Goal: Task Accomplishment & Management: Manage account settings

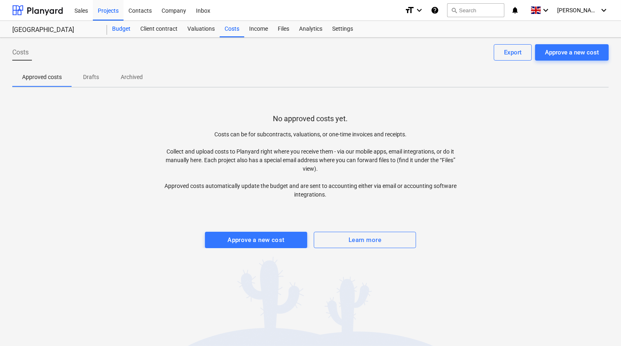
click at [121, 27] on div "Budget" at bounding box center [121, 29] width 28 height 16
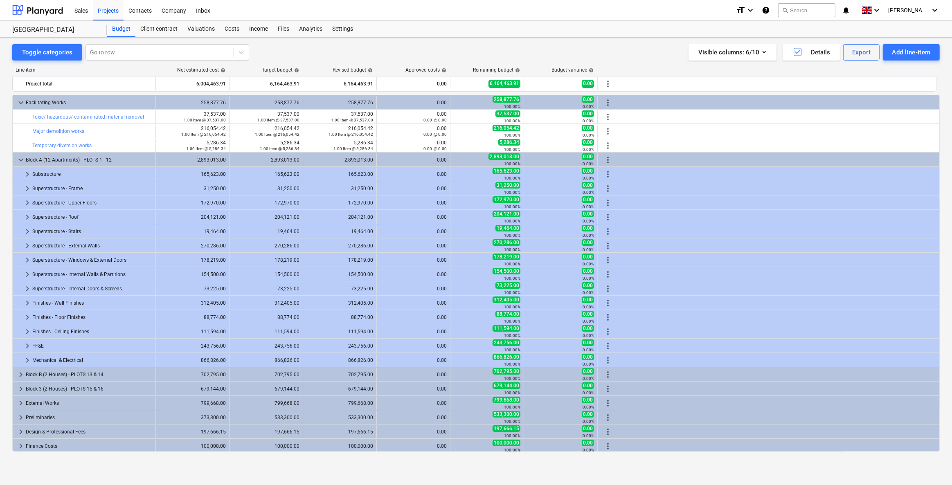
click at [600, 41] on div "Toggle categories Go to row Visible columns : 6/10 Details Export Add line-item…" at bounding box center [476, 253] width 952 height 430
click at [574, 54] on div "Visible columns : 6/10 Details Export Add line-item" at bounding box center [705, 52] width 469 height 16
drag, startPoint x: 556, startPoint y: 66, endPoint x: 590, endPoint y: 68, distance: 34.8
click at [590, 68] on div "Budget variance help" at bounding box center [573, 70] width 42 height 6
click at [22, 345] on span "keyboard_arrow_right" at bounding box center [21, 447] width 10 height 10
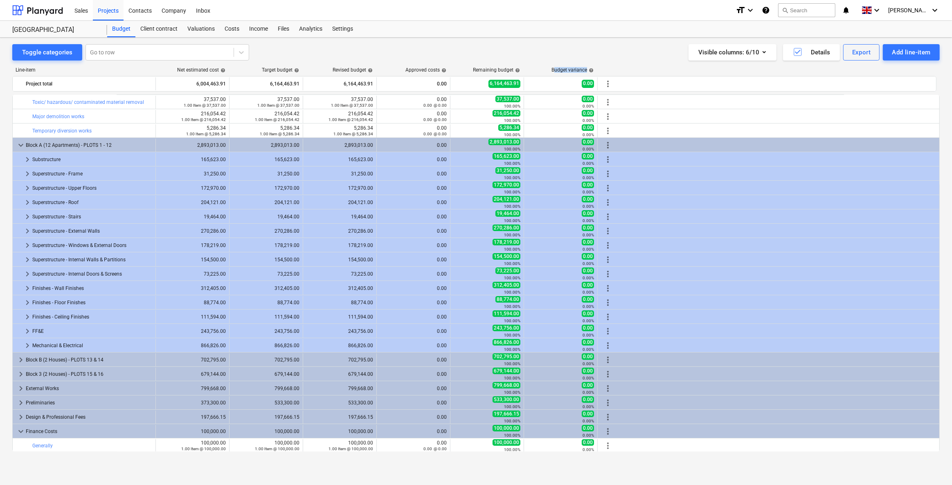
scroll to position [16, 0]
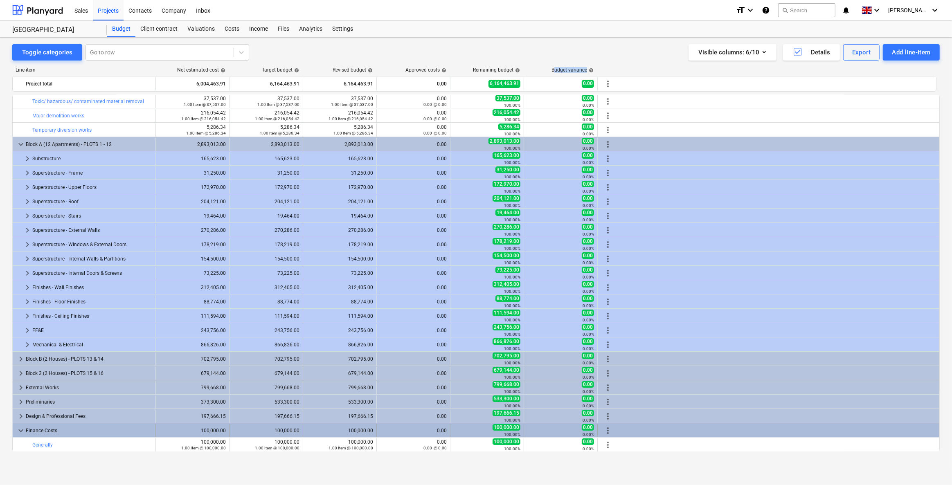
click at [612, 345] on div "more_vert" at bounding box center [608, 430] width 14 height 13
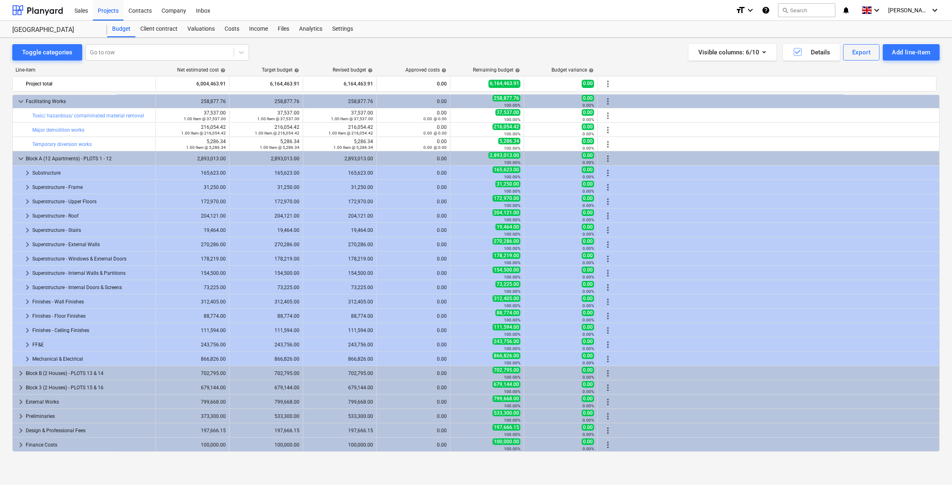
scroll to position [1, 0]
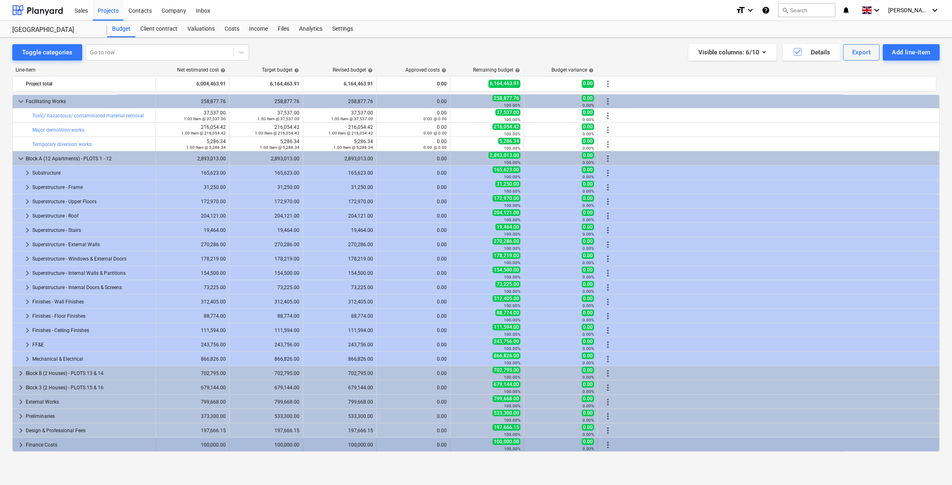
click at [607, 345] on span "more_vert" at bounding box center [608, 445] width 10 height 10
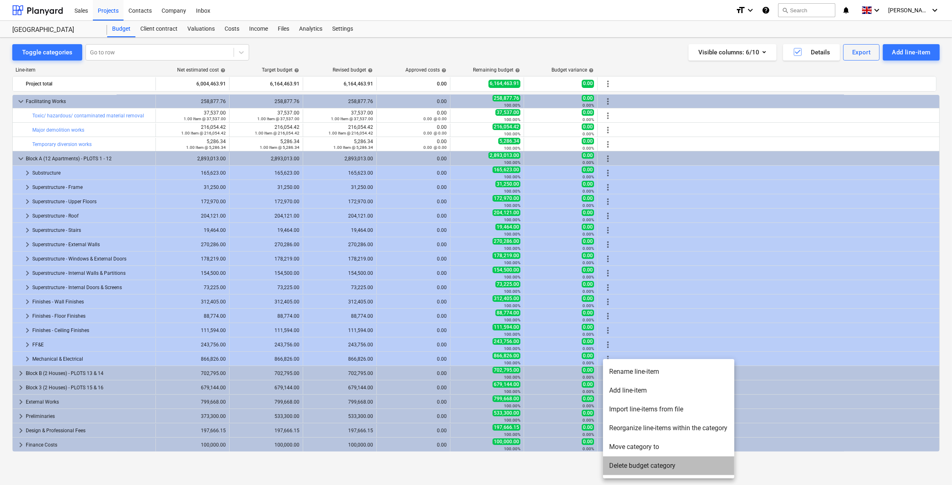
click at [610, 345] on li "Delete budget category" at bounding box center [668, 466] width 131 height 19
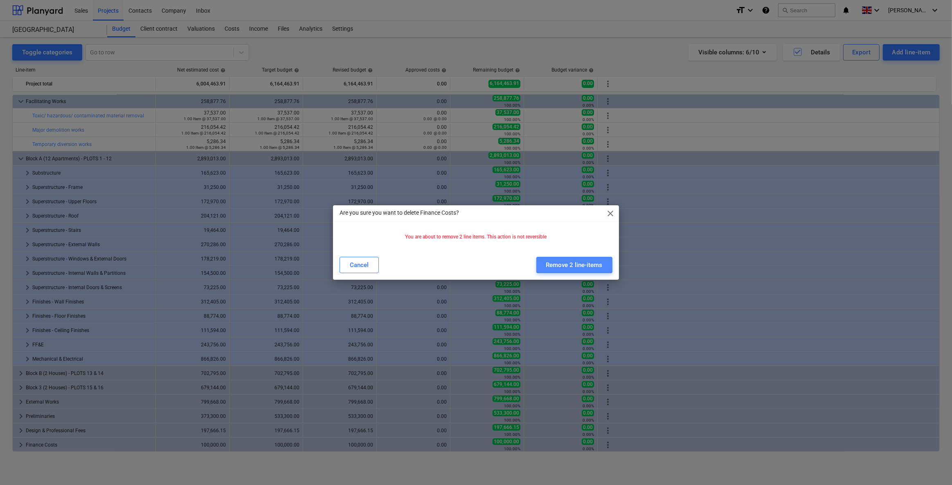
click at [572, 262] on div "Remove 2 line-items" at bounding box center [574, 265] width 56 height 11
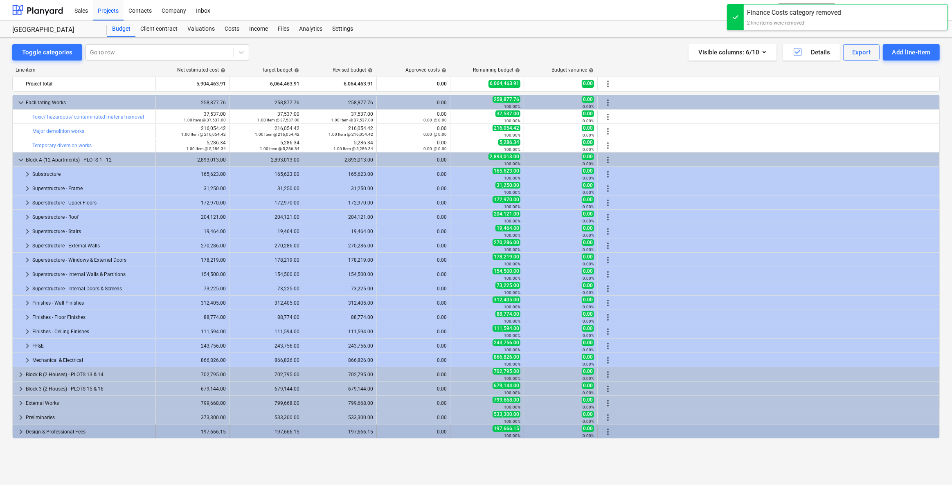
click at [19, 345] on span "keyboard_arrow_right" at bounding box center [21, 432] width 10 height 10
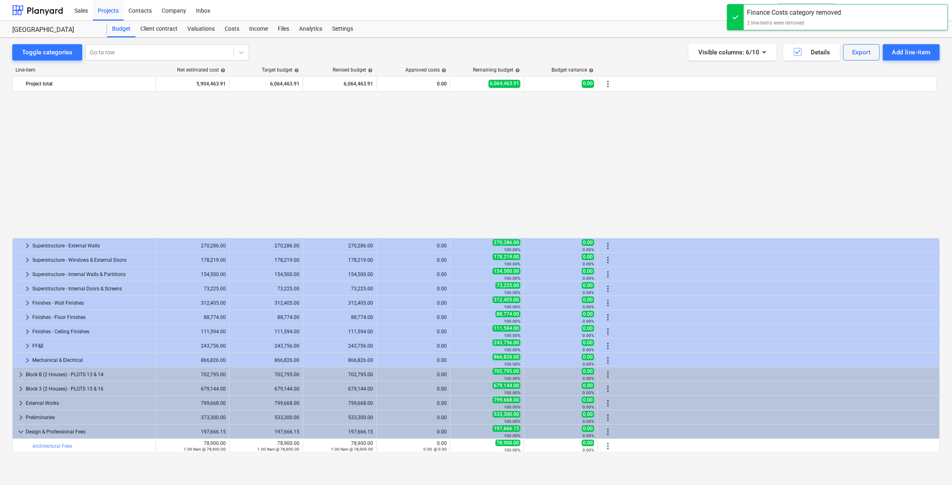
scroll to position [158, 0]
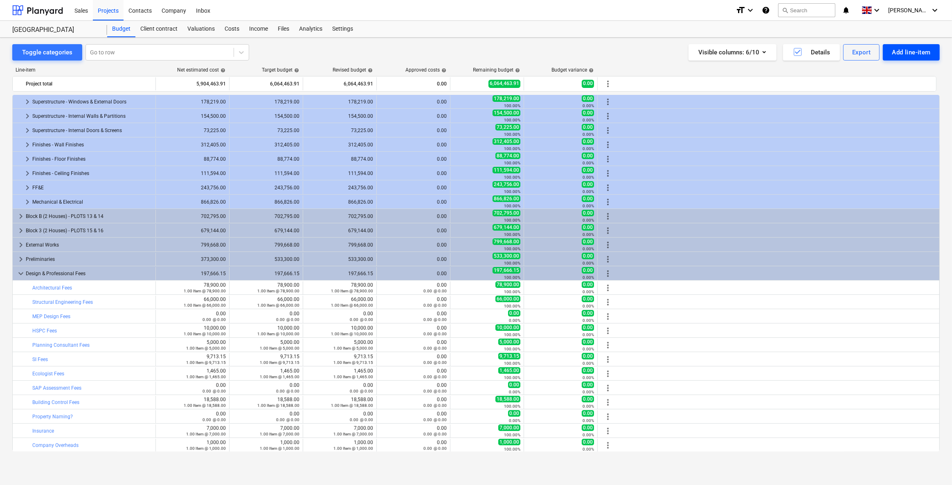
click at [621, 55] on div "Add line-item" at bounding box center [911, 52] width 39 height 11
click at [621, 104] on div "Add client variation" at bounding box center [897, 101] width 85 height 14
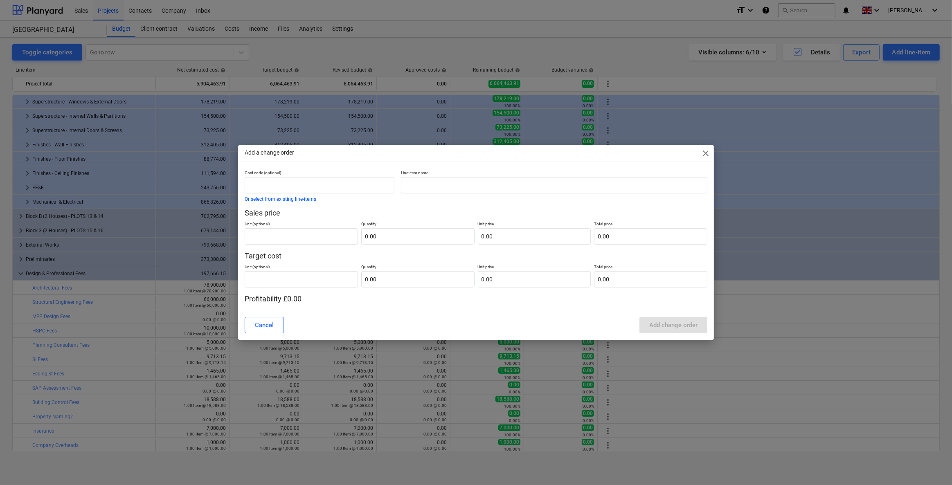
click at [621, 152] on span "close" at bounding box center [706, 154] width 10 height 10
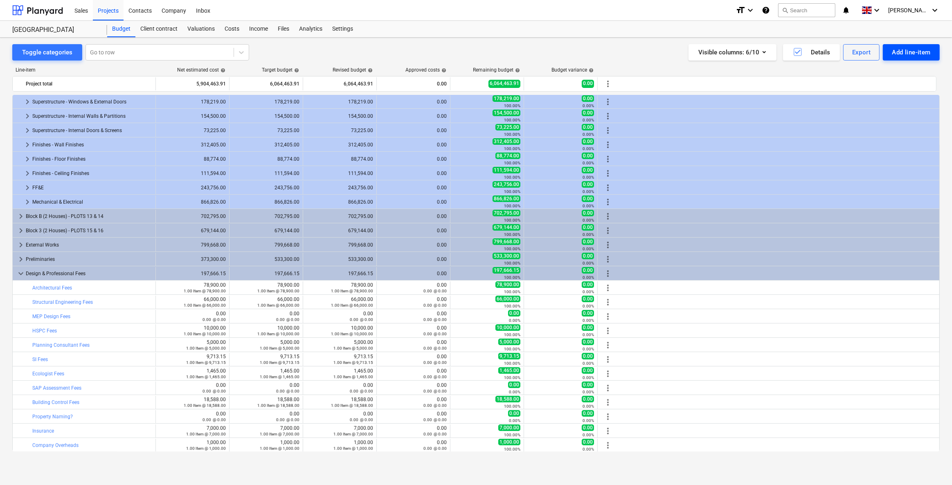
click at [621, 52] on div "Add line-item" at bounding box center [911, 52] width 39 height 11
click at [621, 90] on div "Add custom" at bounding box center [897, 87] width 85 height 14
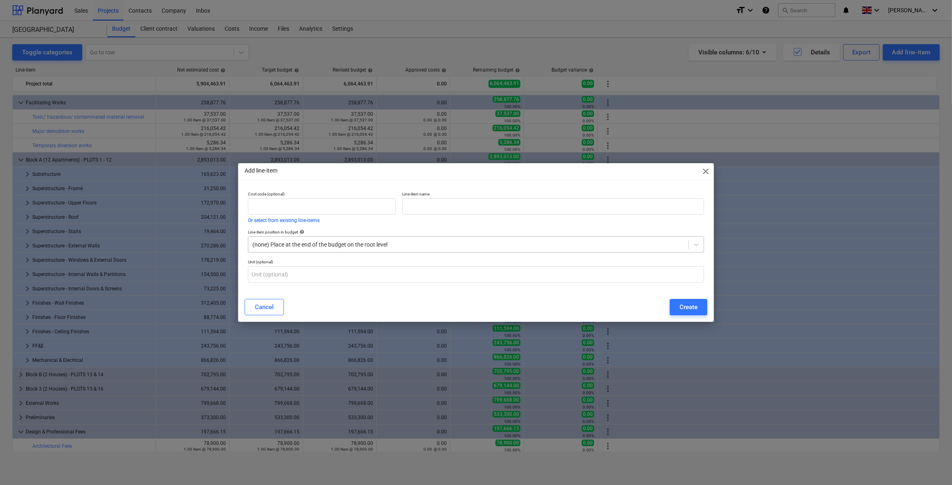
scroll to position [158, 0]
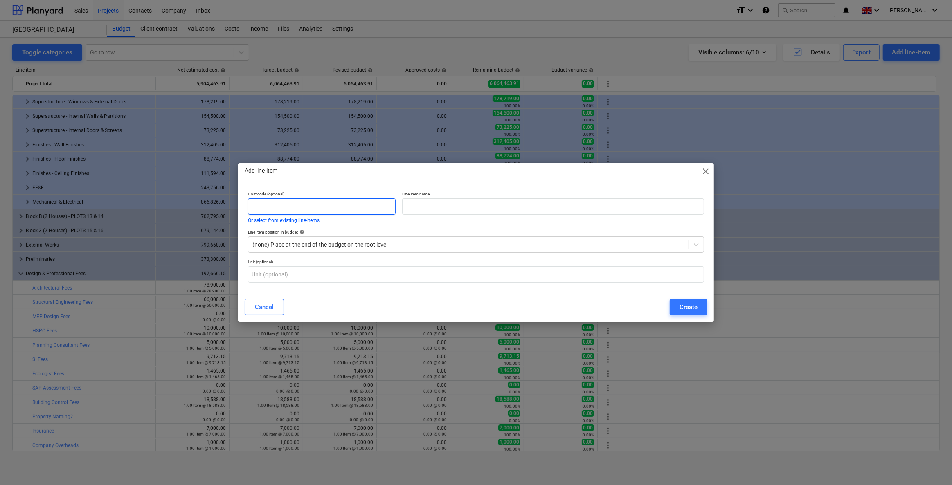
click at [273, 211] on input "text" at bounding box center [322, 206] width 148 height 16
click at [434, 208] on input "text" at bounding box center [553, 206] width 302 height 16
click at [414, 212] on input "text" at bounding box center [553, 206] width 302 height 16
type input "Structural Warranty Client Additional Item"
click at [354, 243] on div at bounding box center [468, 245] width 433 height 8
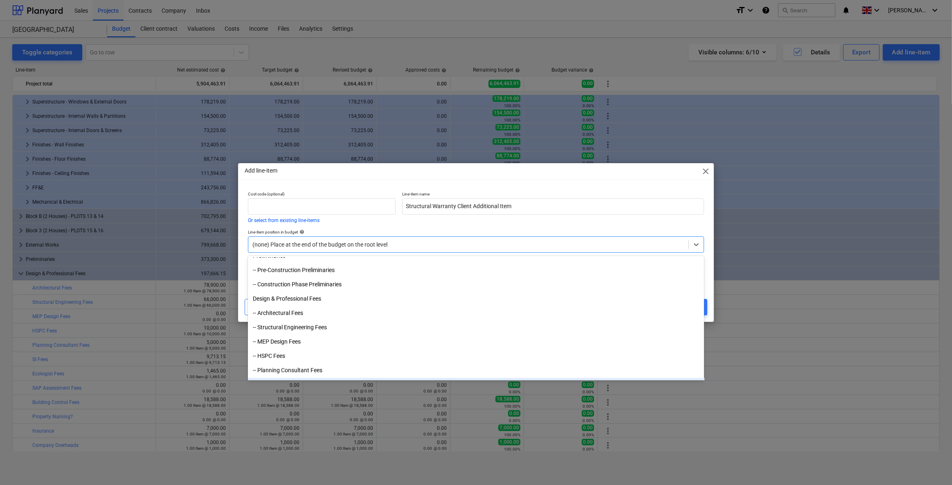
scroll to position [2802, 0]
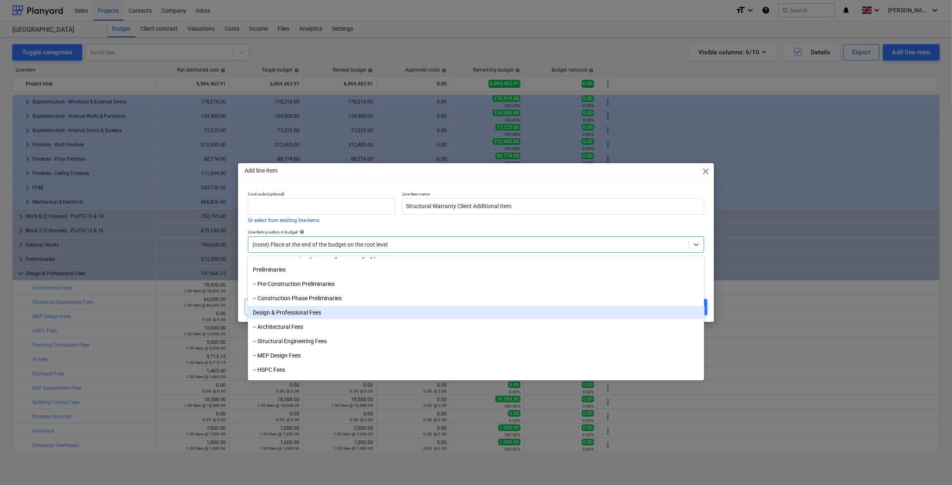
click at [304, 313] on div "Design & Professional Fees" at bounding box center [476, 312] width 457 height 13
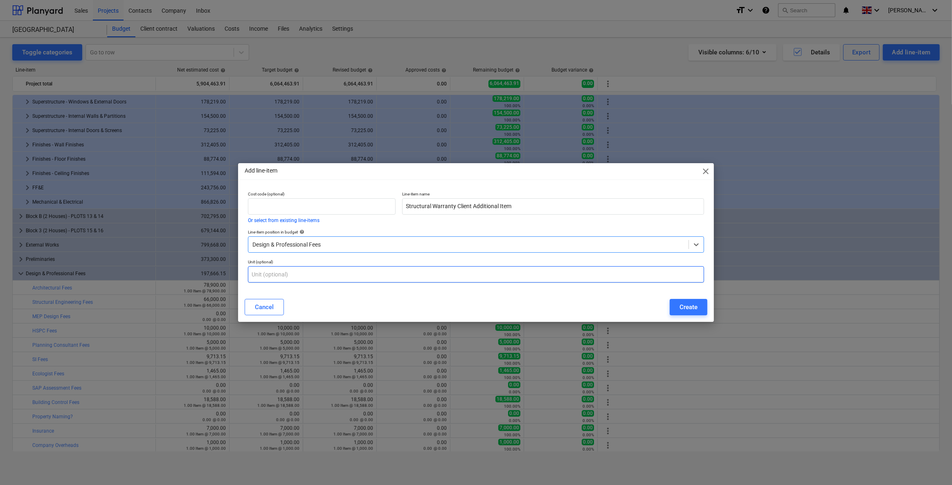
click at [297, 271] on input "text" at bounding box center [476, 274] width 457 height 16
click at [621, 306] on button "Create" at bounding box center [689, 307] width 38 height 16
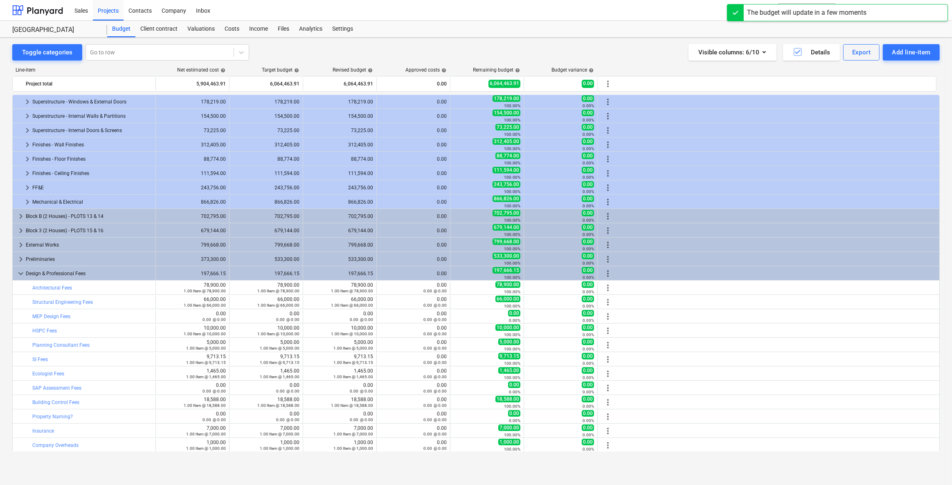
scroll to position [173, 0]
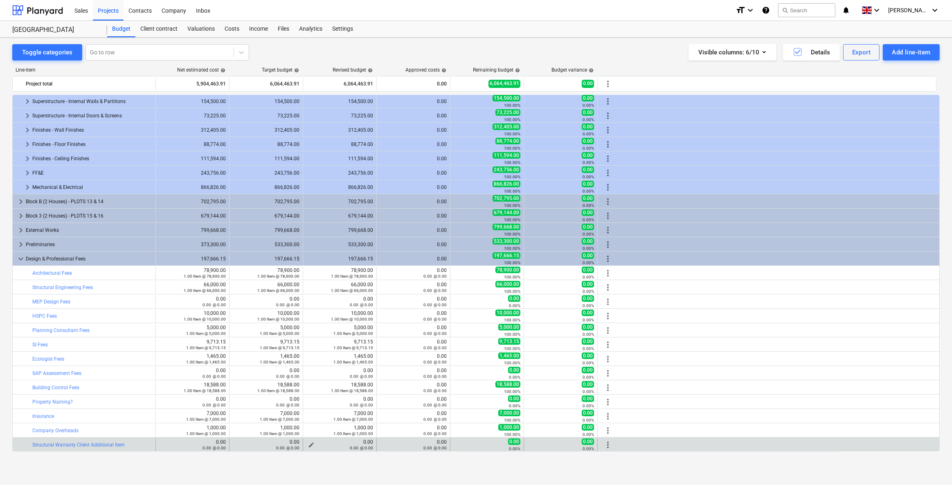
click at [335, 345] on div "0.00 0.00 @ 0.00" at bounding box center [340, 444] width 67 height 11
click at [360, 345] on div "0.00 0.00 @ 0.00" at bounding box center [340, 444] width 67 height 11
click at [364, 345] on div "0.00 0.00 @ 0.00" at bounding box center [340, 444] width 67 height 11
click at [609, 345] on span "more_vert" at bounding box center [608, 445] width 10 height 10
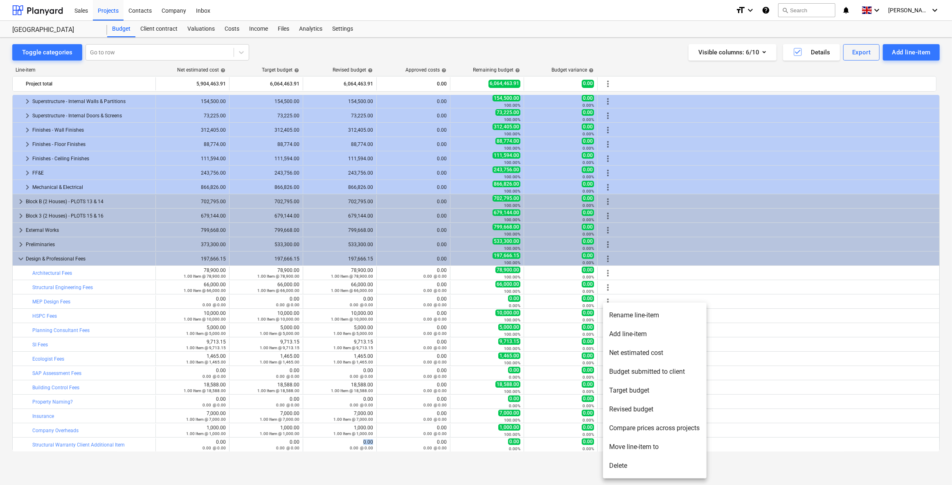
click at [198, 345] on div at bounding box center [476, 242] width 952 height 485
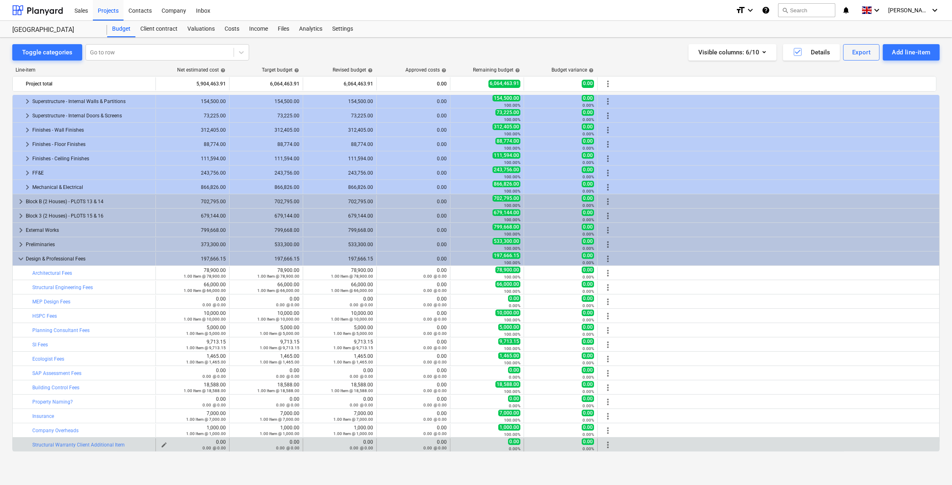
click at [207, 345] on div "0.00 0.00 @ 0.00" at bounding box center [192, 444] width 67 height 11
click at [307, 345] on div "0.00 @ 0.00" at bounding box center [340, 448] width 67 height 6
click at [311, 345] on div "0.00 @ 0.00" at bounding box center [340, 448] width 67 height 6
click at [310, 345] on div "0.00 @ 0.00" at bounding box center [340, 448] width 67 height 6
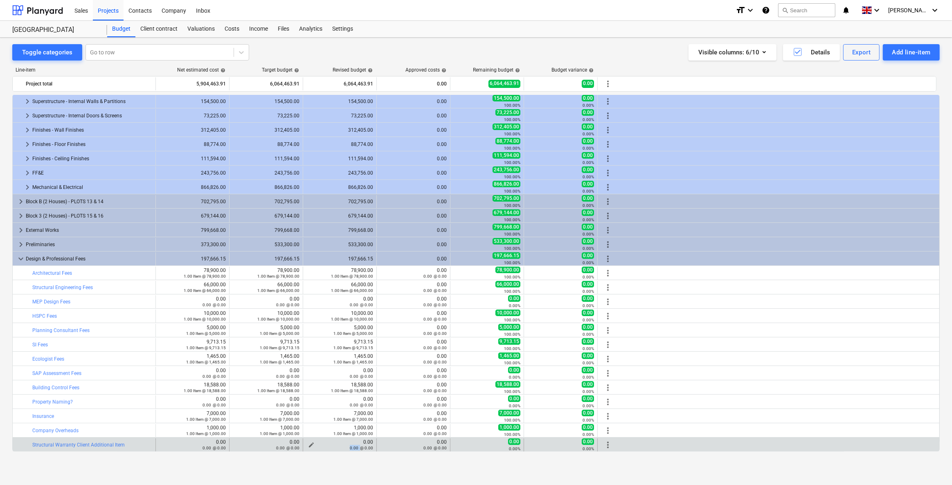
click at [311, 345] on div "0.00 @ 0.00" at bounding box center [340, 448] width 67 height 6
click at [313, 345] on div "0.00 @ 0.00" at bounding box center [340, 448] width 67 height 6
click at [310, 345] on div "0.00 @ 0.00" at bounding box center [340, 448] width 67 height 6
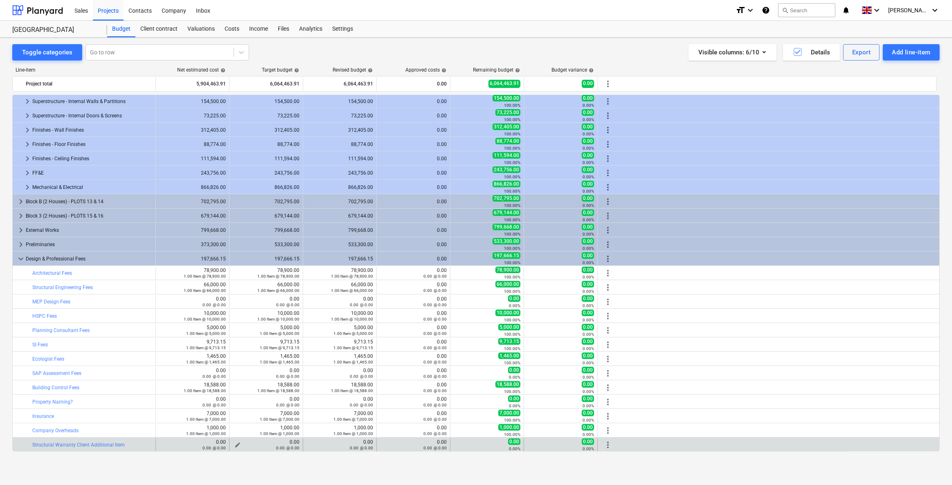
click at [233, 345] on div "0.00 @ 0.00" at bounding box center [266, 448] width 67 height 6
drag, startPoint x: 167, startPoint y: 448, endPoint x: 139, endPoint y: 446, distance: 27.9
click at [166, 345] on div "0.00 @ 0.00" at bounding box center [192, 448] width 67 height 6
click at [165, 345] on div "0.00 @ 0.00" at bounding box center [192, 448] width 67 height 6
click at [312, 345] on span "edit" at bounding box center [311, 445] width 7 height 7
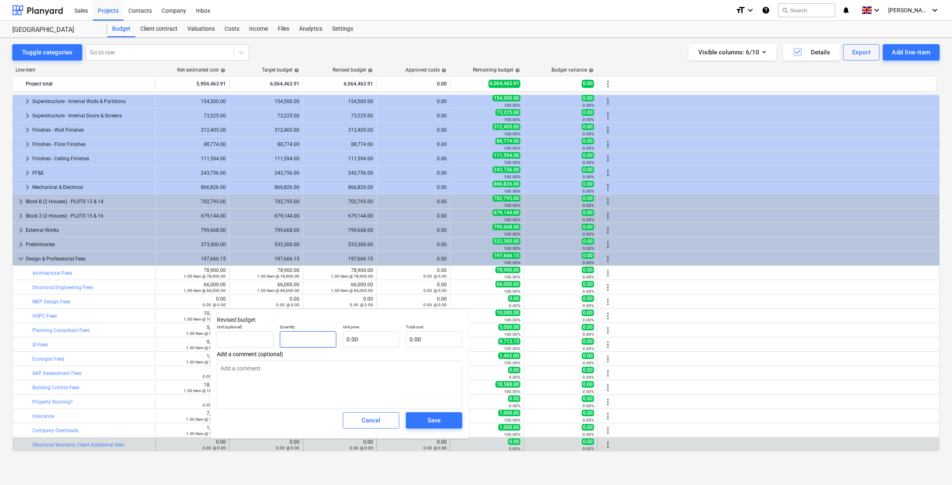
click at [302, 345] on input "text" at bounding box center [308, 339] width 56 height 16
type input "1"
type textarea "x"
type input "1.00"
type textarea "x"
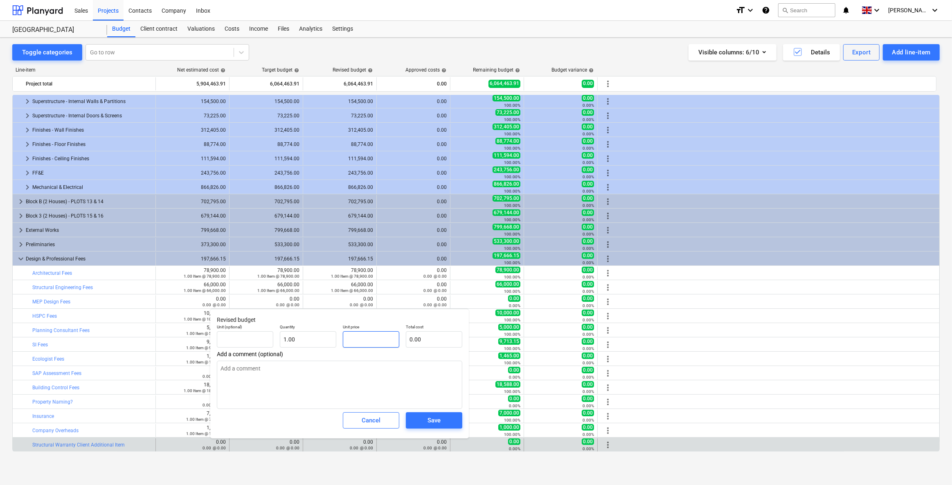
click at [370, 338] on input "text" at bounding box center [371, 339] width 56 height 16
type input "5"
type textarea "x"
type input "5.00"
type input "54"
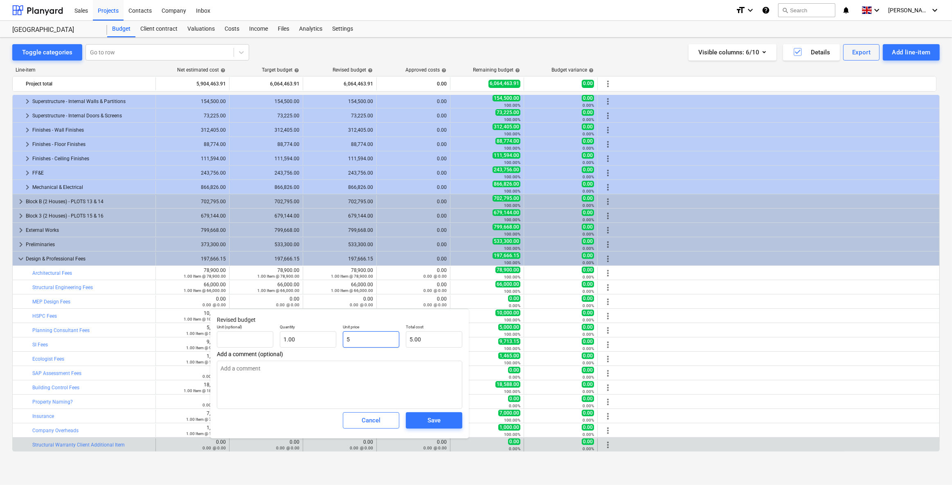
type textarea "x"
type input "54.00"
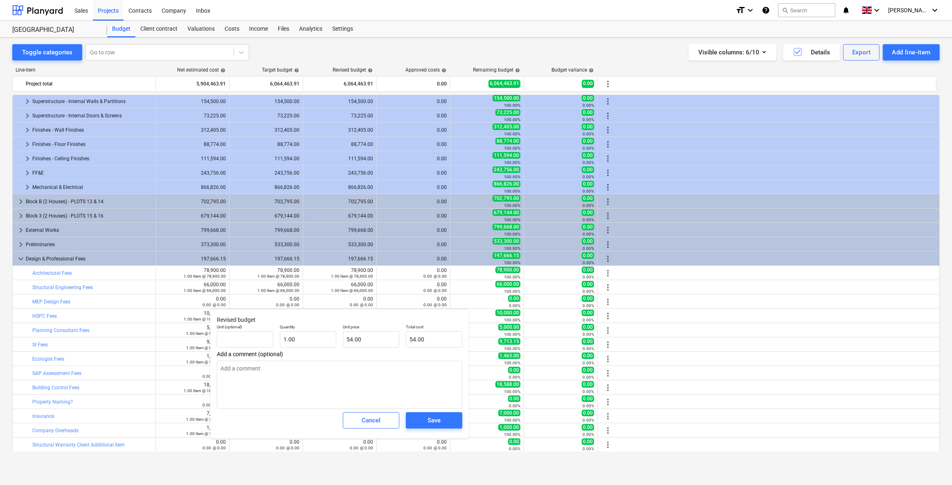
type textarea "x"
type input "54"
click at [361, 340] on input "54" at bounding box center [371, 339] width 56 height 16
type textarea "x"
type input "540"
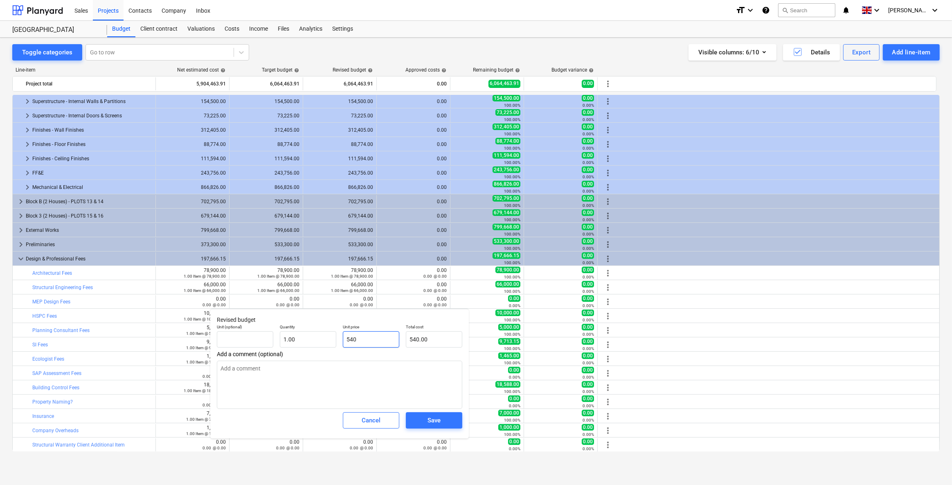
type input "540.00"
type textarea "x"
type input "5400"
type input "5,400.00"
type textarea "x"
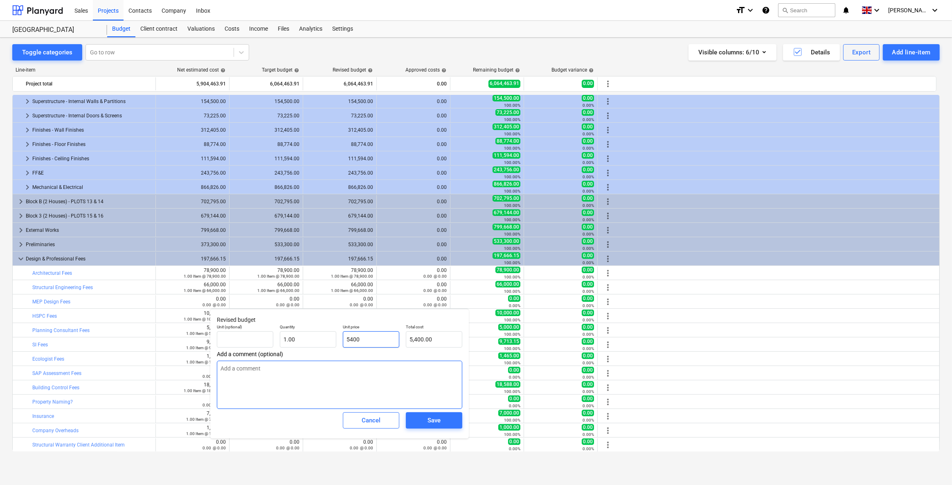
type input "54000"
type input "54,000.00"
click at [424, 345] on span "Save" at bounding box center [434, 420] width 37 height 11
type textarea "x"
